Goal: Task Accomplishment & Management: Use online tool/utility

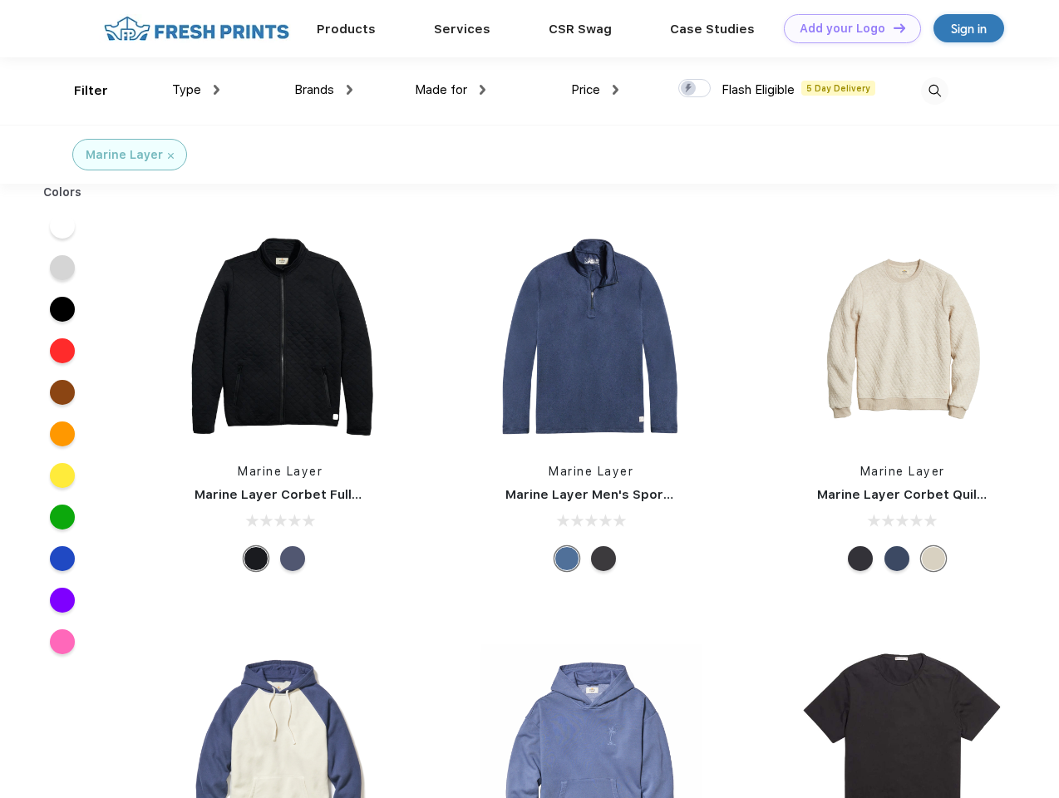
scroll to position [1, 0]
click at [846, 28] on link "Add your Logo Design Tool" at bounding box center [852, 28] width 137 height 29
click at [0, 0] on div "Design Tool" at bounding box center [0, 0] width 0 height 0
click at [892, 27] on link "Add your Logo Design Tool" at bounding box center [852, 28] width 137 height 29
click at [80, 91] on div "Filter" at bounding box center [91, 90] width 34 height 19
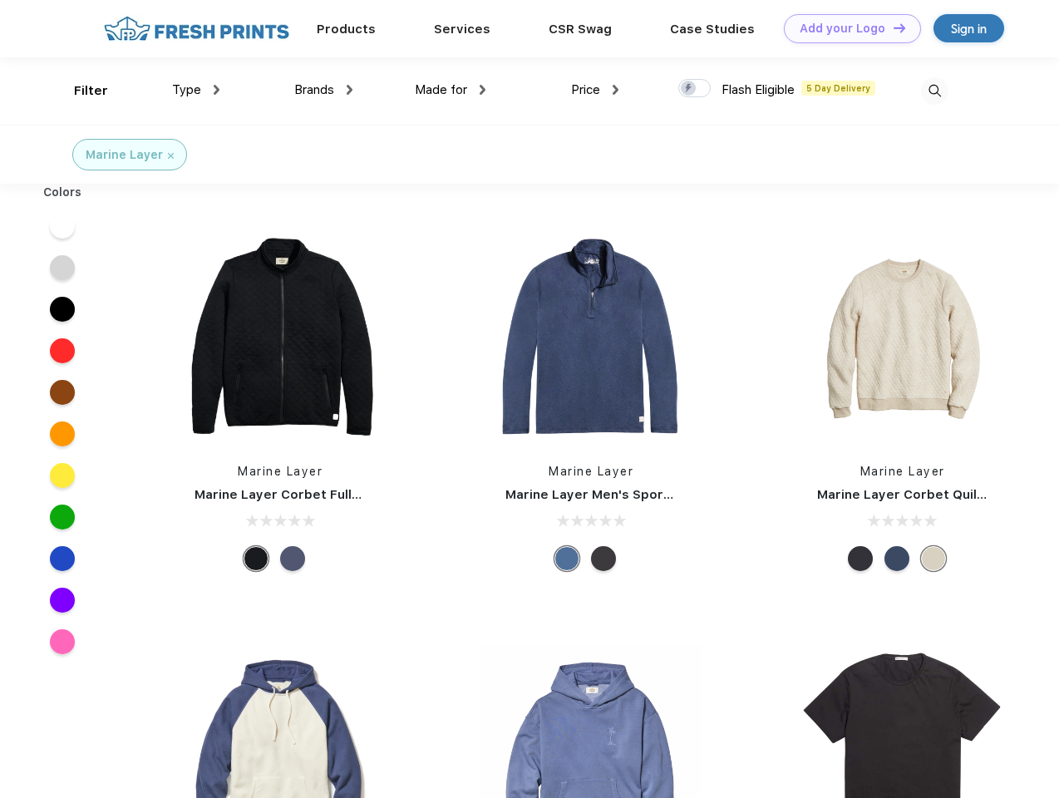
click at [196, 90] on span "Type" at bounding box center [186, 89] width 29 height 15
click at [323, 90] on span "Brands" at bounding box center [314, 89] width 40 height 15
click at [451, 90] on span "Made for" at bounding box center [441, 89] width 52 height 15
click at [595, 90] on span "Price" at bounding box center [585, 89] width 29 height 15
click at [695, 89] on div at bounding box center [694, 88] width 32 height 18
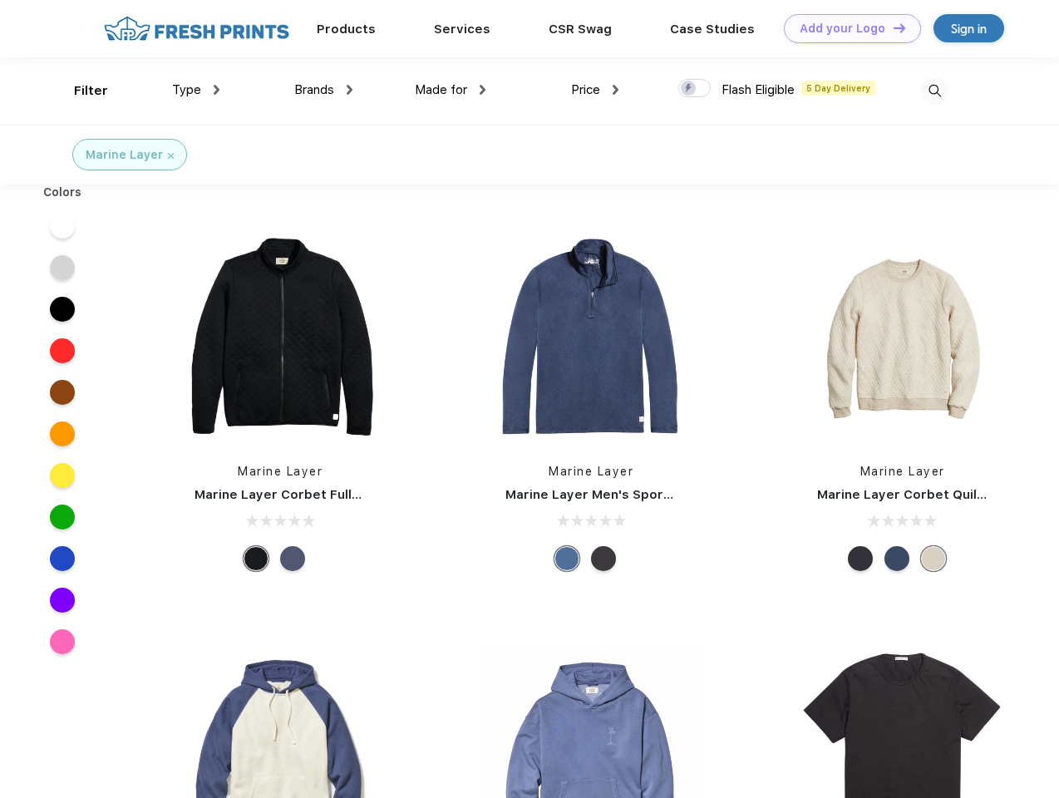
click at [689, 89] on input "checkbox" at bounding box center [683, 83] width 11 height 11
click at [934, 91] on img at bounding box center [934, 90] width 27 height 27
